Goal: Task Accomplishment & Management: Complete application form

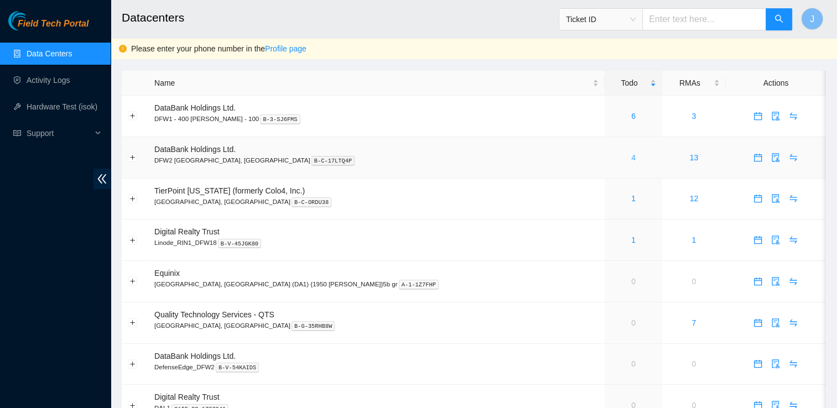
click at [631, 157] on link "4" at bounding box center [633, 157] width 4 height 9
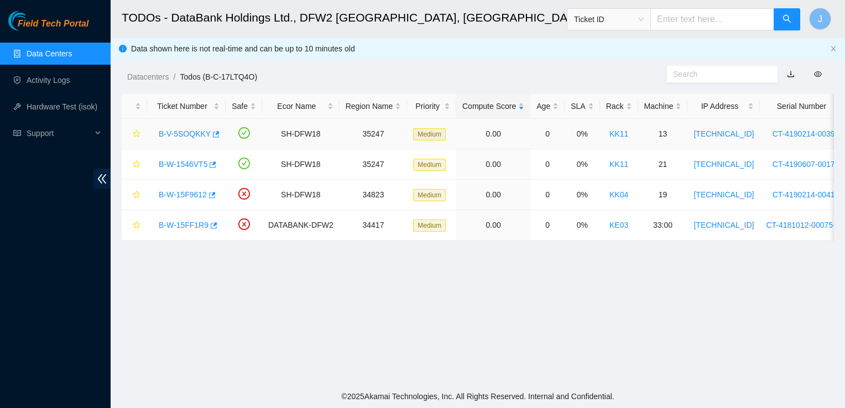
click at [190, 131] on link "B-V-5SOQKKY" at bounding box center [185, 133] width 52 height 9
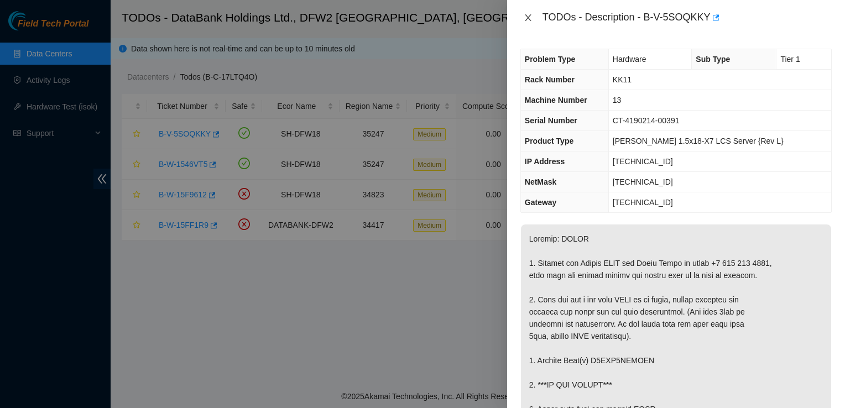
click at [532, 18] on icon "close" at bounding box center [528, 17] width 9 height 9
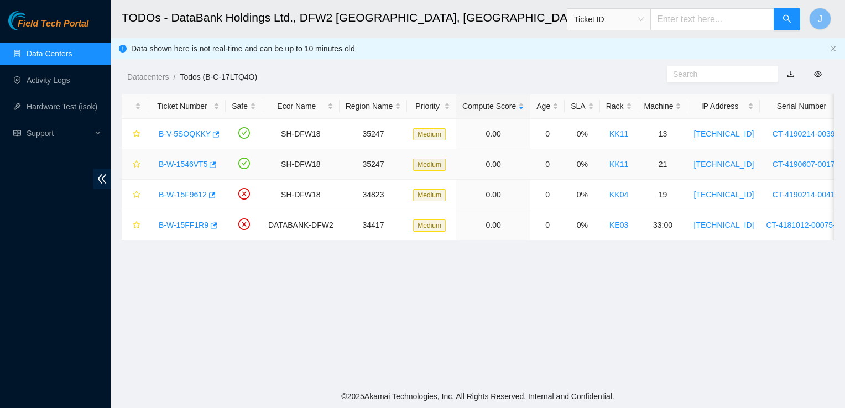
click at [186, 164] on link "B-W-1546VT5" at bounding box center [183, 164] width 49 height 9
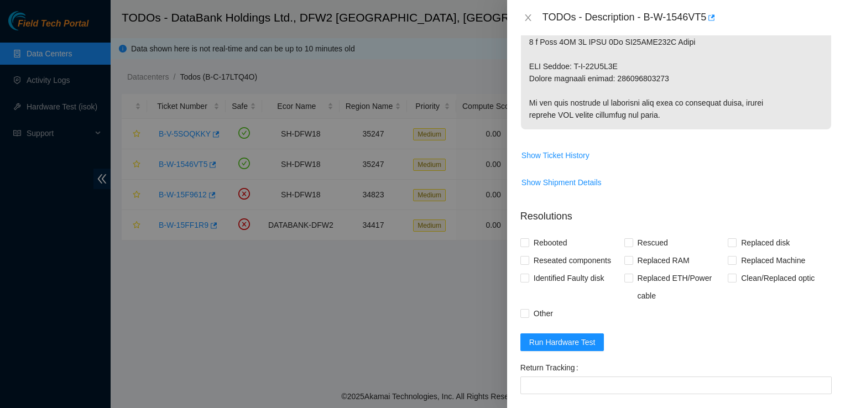
scroll to position [659, 0]
click at [578, 156] on span "Show Ticket History" at bounding box center [556, 155] width 68 height 12
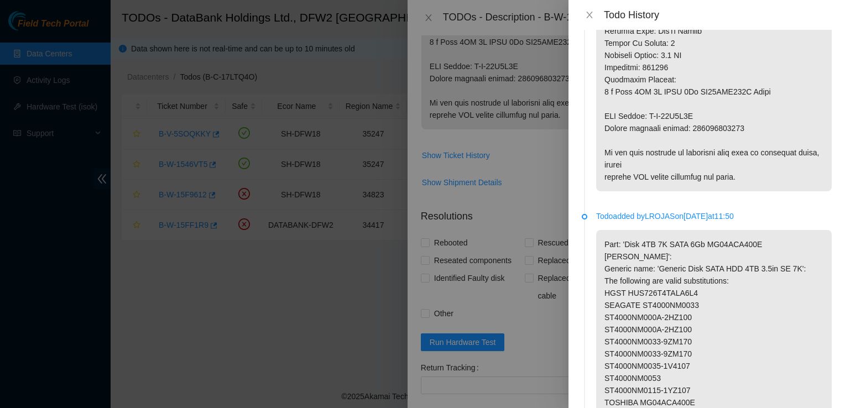
scroll to position [533, 0]
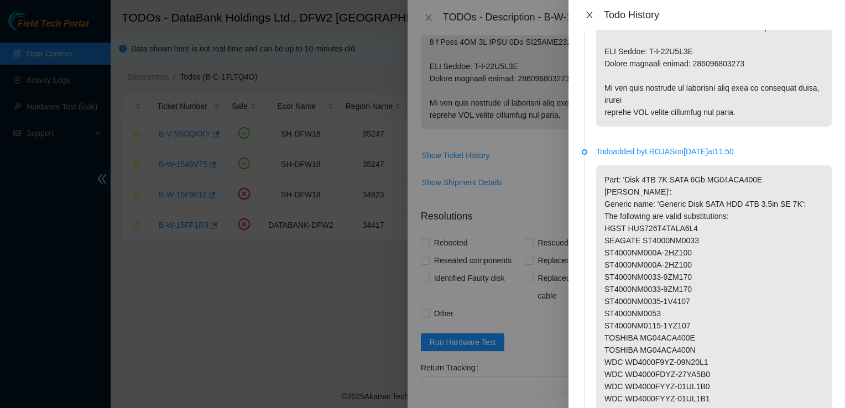
click at [591, 17] on icon "close" at bounding box center [589, 15] width 6 height 7
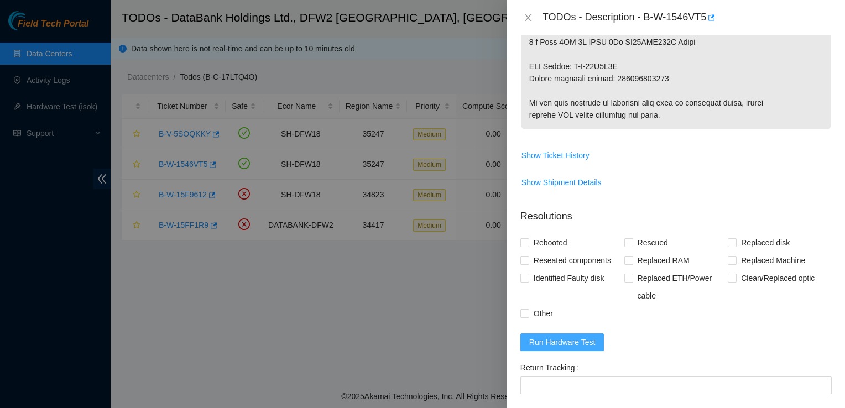
click at [559, 343] on span "Run Hardware Test" at bounding box center [562, 342] width 66 height 12
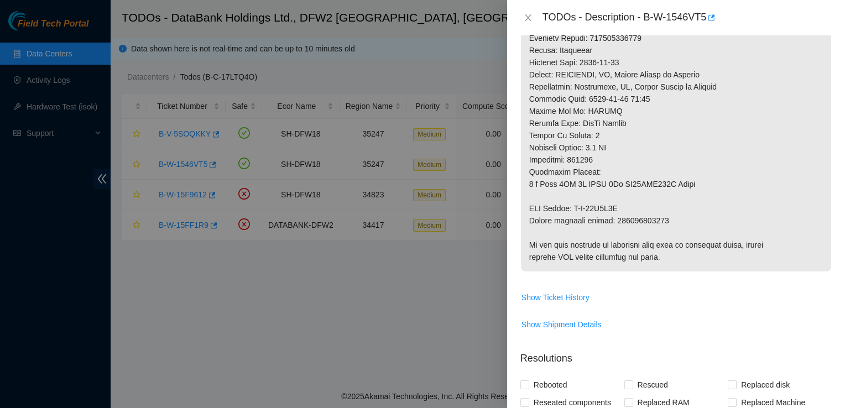
scroll to position [516, 0]
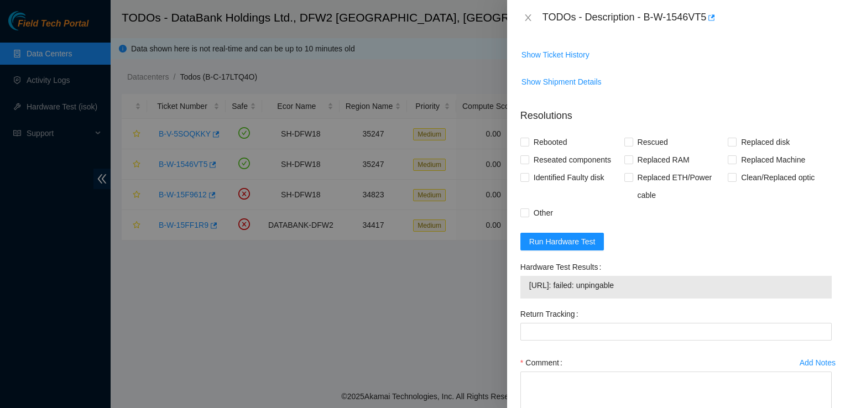
scroll to position [763, 0]
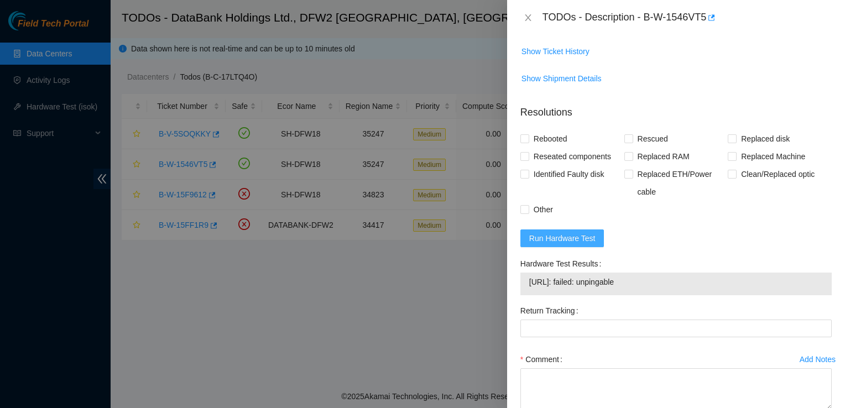
click at [550, 232] on span "Run Hardware Test" at bounding box center [562, 238] width 66 height 12
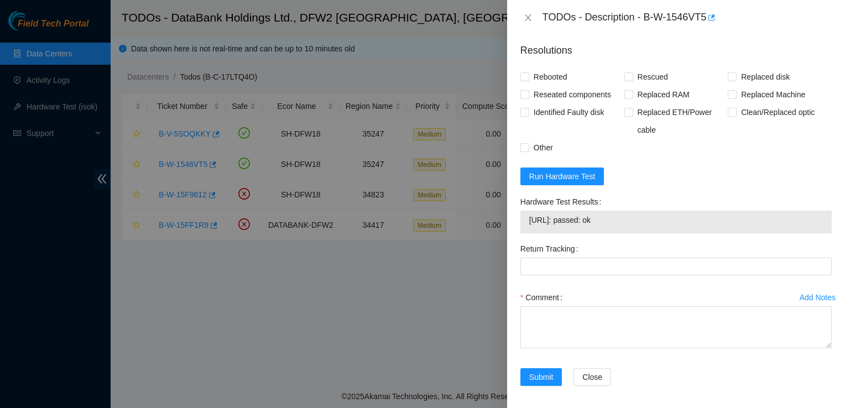
scroll to position [828, 0]
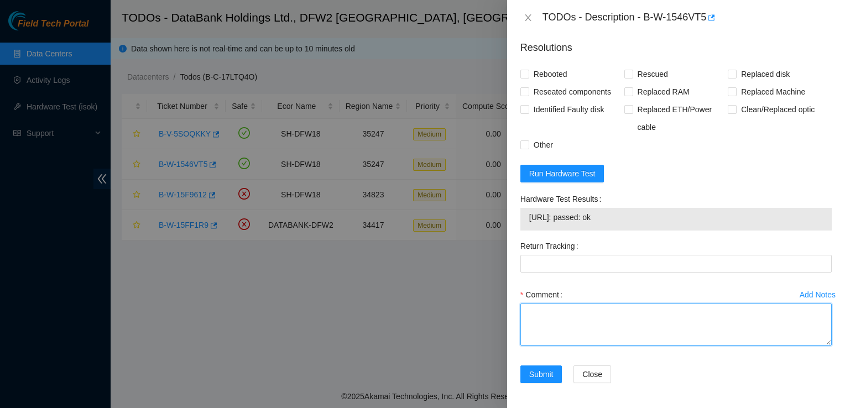
click at [630, 311] on textarea "Comment" at bounding box center [676, 325] width 311 height 42
paste textarea "Ticket: B-W-1546VTS Good Disk:Y5OAK10TFJKA Bad Disk:ZC1A9KJ5 Service Order: B-W…"
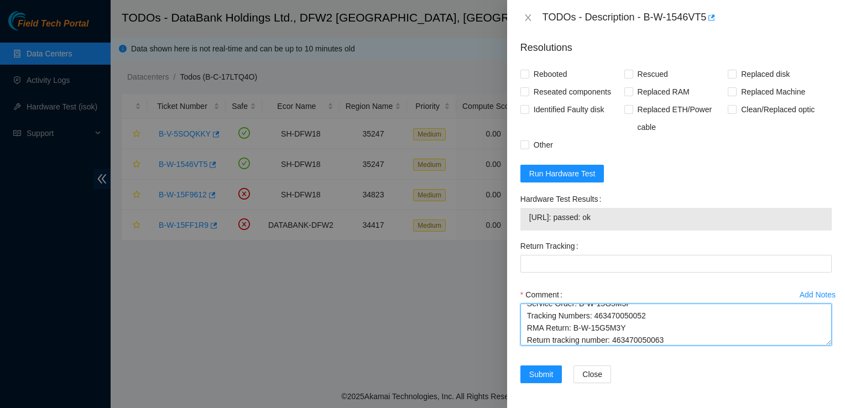
drag, startPoint x: 682, startPoint y: 330, endPoint x: 651, endPoint y: 336, distance: 31.5
click at [651, 336] on textarea "replaced disk, checked with isok passing Ticket: B-W-1546VTS Good Disk:Y5OAK10T…" at bounding box center [676, 325] width 311 height 42
drag, startPoint x: 670, startPoint y: 342, endPoint x: 611, endPoint y: 337, distance: 59.4
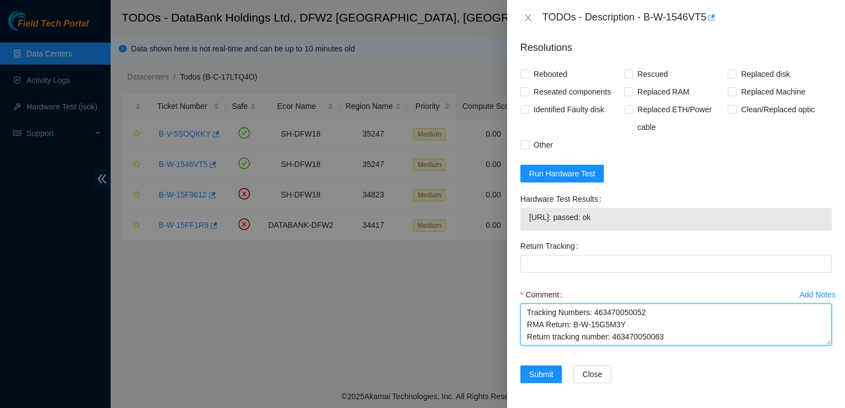
click at [611, 337] on textarea "replaced disk, checked with isok passing Ticket: B-W-1546VTS Good Disk:Y5OAK10T…" at bounding box center [676, 325] width 311 height 42
type textarea "replaced disk, checked with isok passing Ticket: B-W-1546VTS Good Disk:Y5OAK10T…"
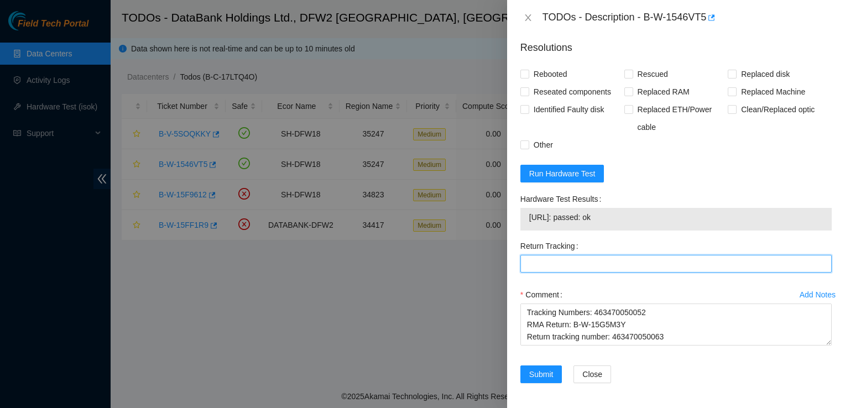
paste Tracking "463470050063"
click at [627, 259] on Tracking "463470050063" at bounding box center [676, 264] width 311 height 18
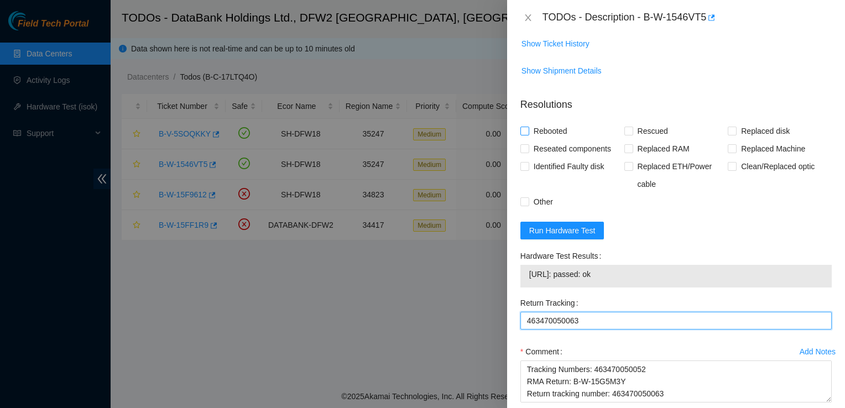
scroll to position [743, 0]
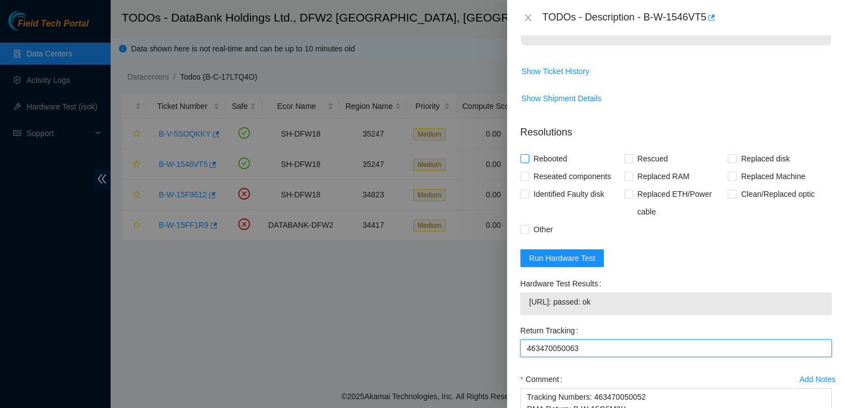
type Tracking "463470050063"
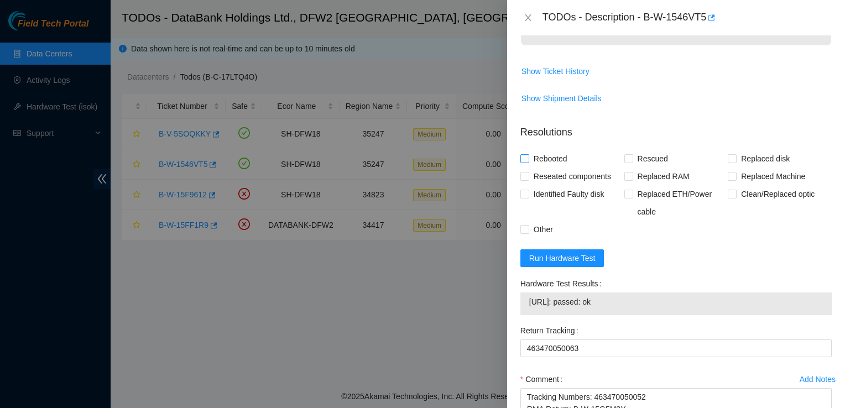
click at [549, 158] on span "Rebooted" at bounding box center [550, 159] width 43 height 18
click at [528, 158] on input "Rebooted" at bounding box center [525, 158] width 8 height 8
checkbox input "true"
click at [763, 159] on span "Replaced disk" at bounding box center [766, 159] width 58 height 18
click at [736, 159] on input "Replaced disk" at bounding box center [732, 158] width 8 height 8
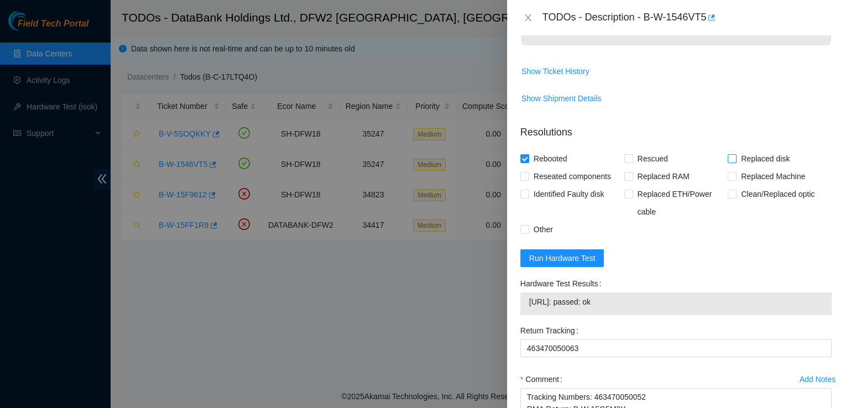
checkbox input "true"
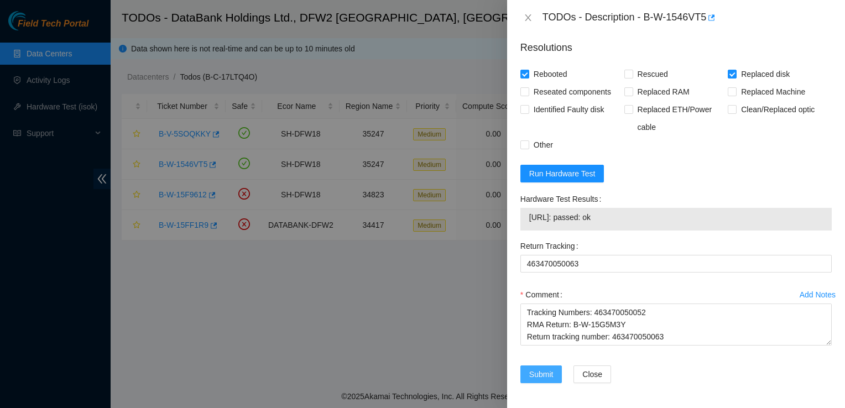
click at [544, 378] on span "Submit" at bounding box center [541, 374] width 24 height 12
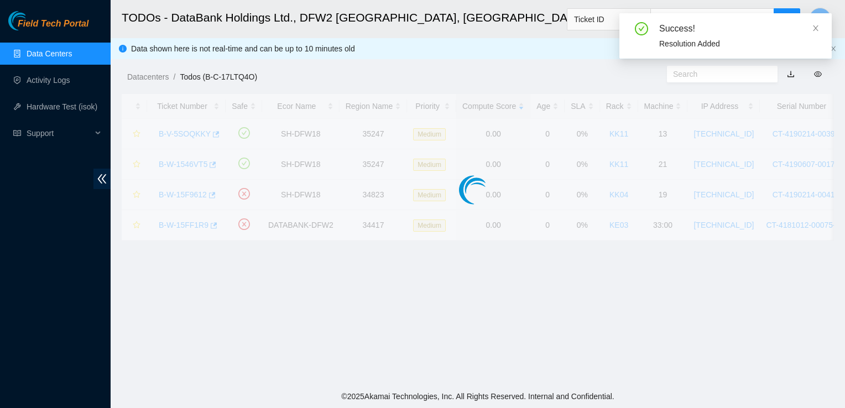
scroll to position [297, 0]
